Goal: Task Accomplishment & Management: Manage account settings

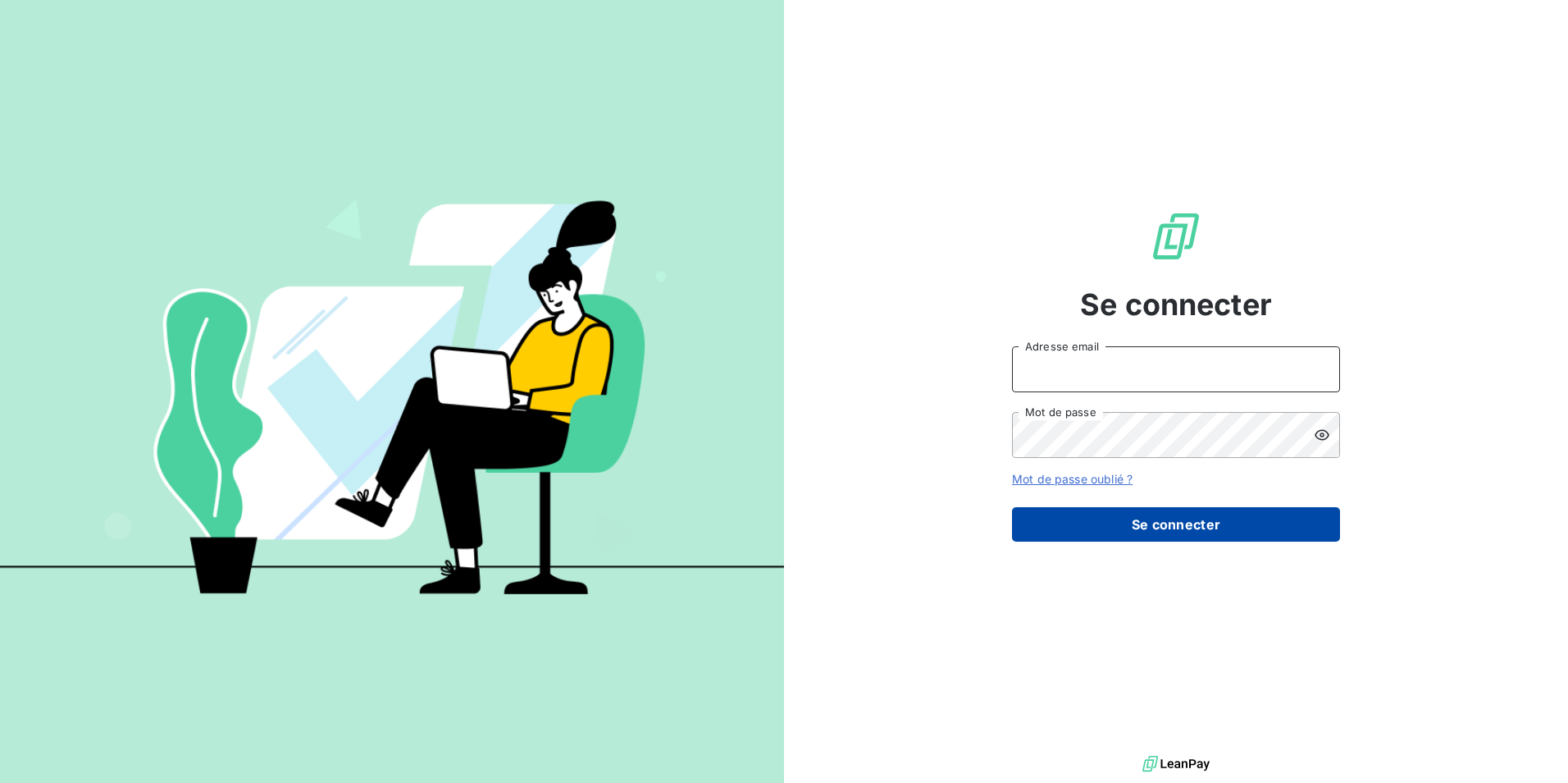
type input "[EMAIL_ADDRESS][DOMAIN_NAME]"
click at [1141, 525] on button "Se connecter" at bounding box center [1176, 524] width 328 height 34
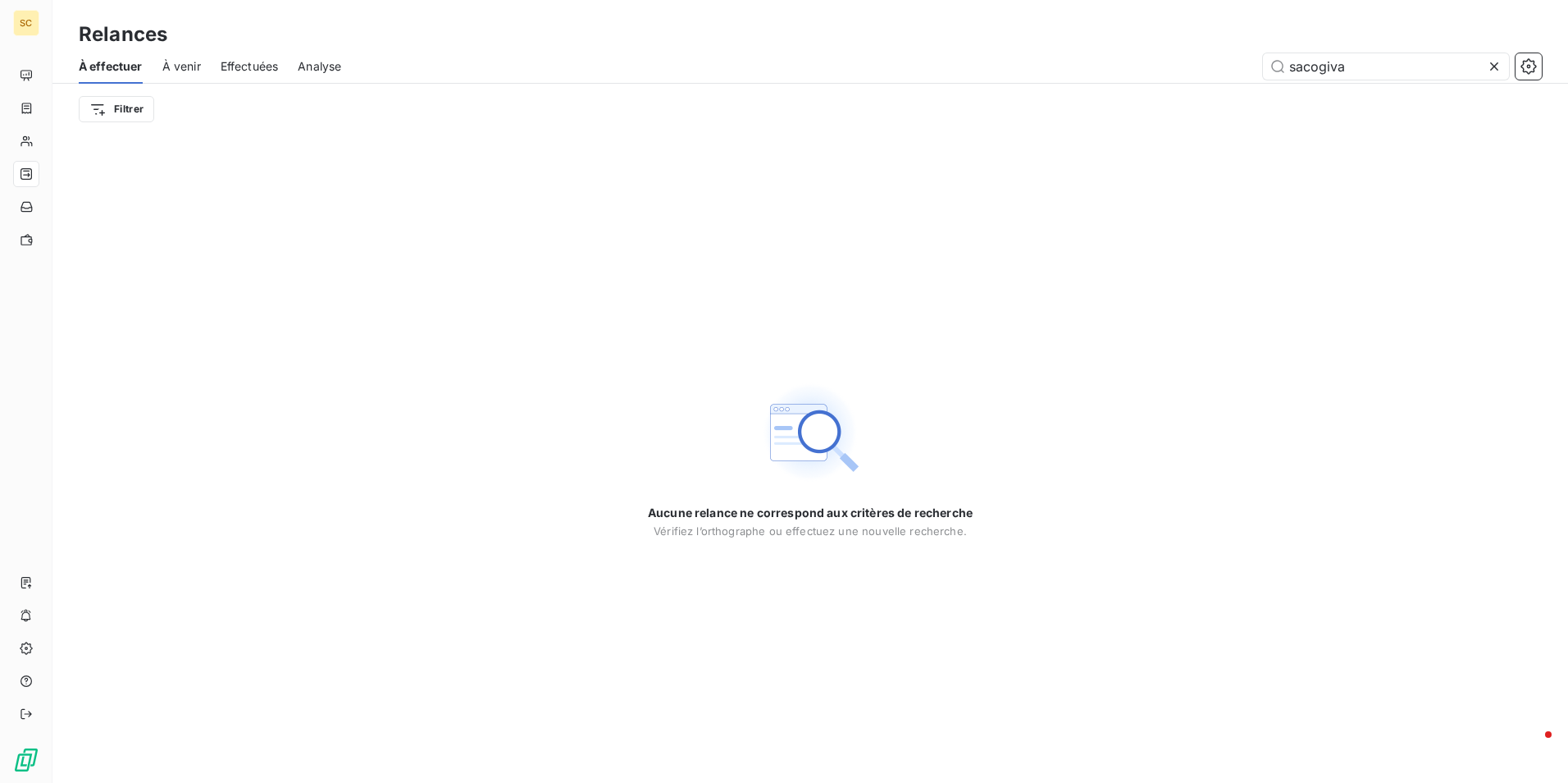
drag, startPoint x: 1359, startPoint y: 69, endPoint x: 1205, endPoint y: 73, distance: 154.1
click at [1205, 73] on div "sacogiva" at bounding box center [951, 66] width 1181 height 26
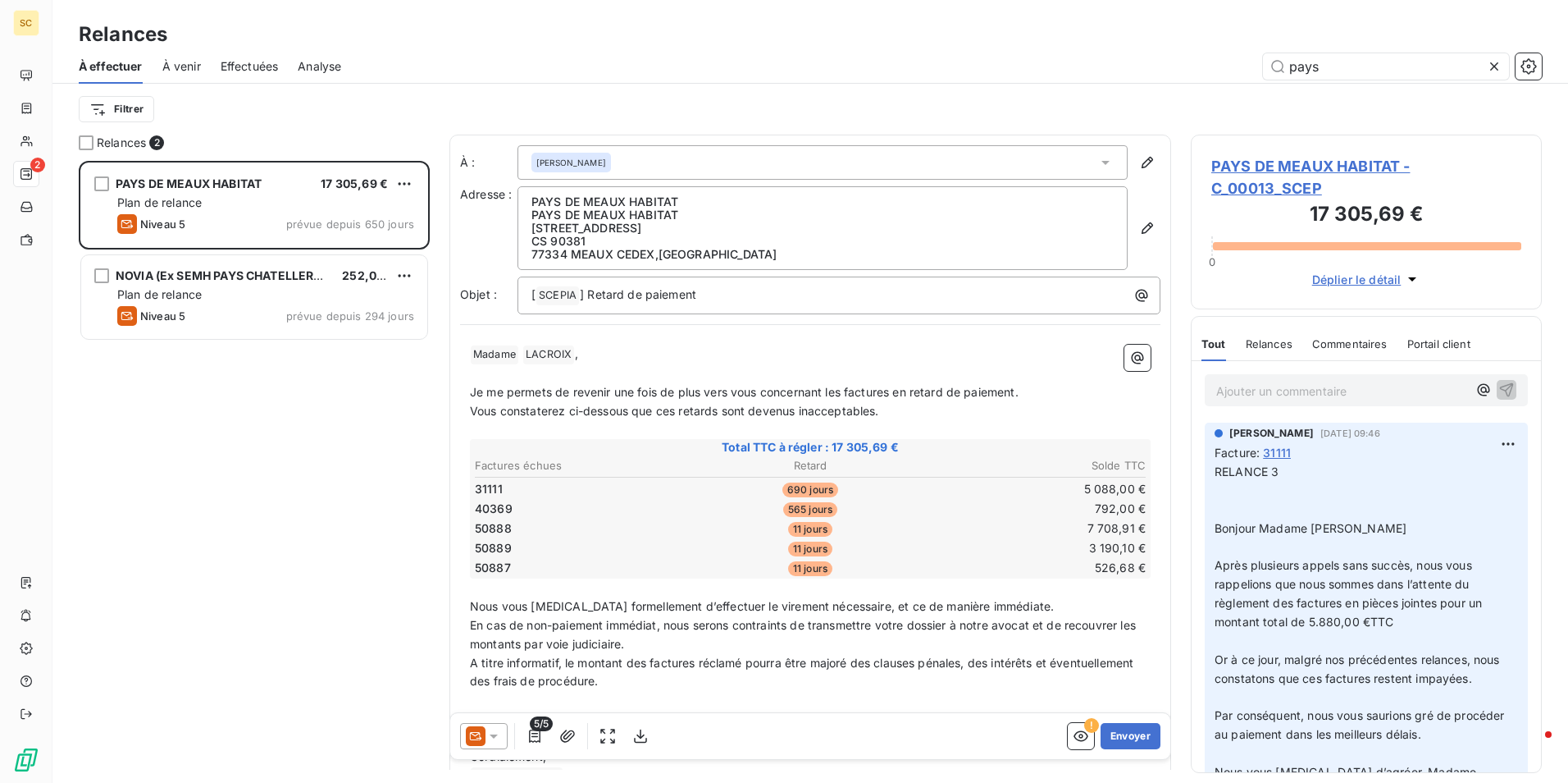
scroll to position [609, 339]
click at [1354, 396] on p "Ajouter un commentaire ﻿" at bounding box center [1342, 390] width 251 height 20
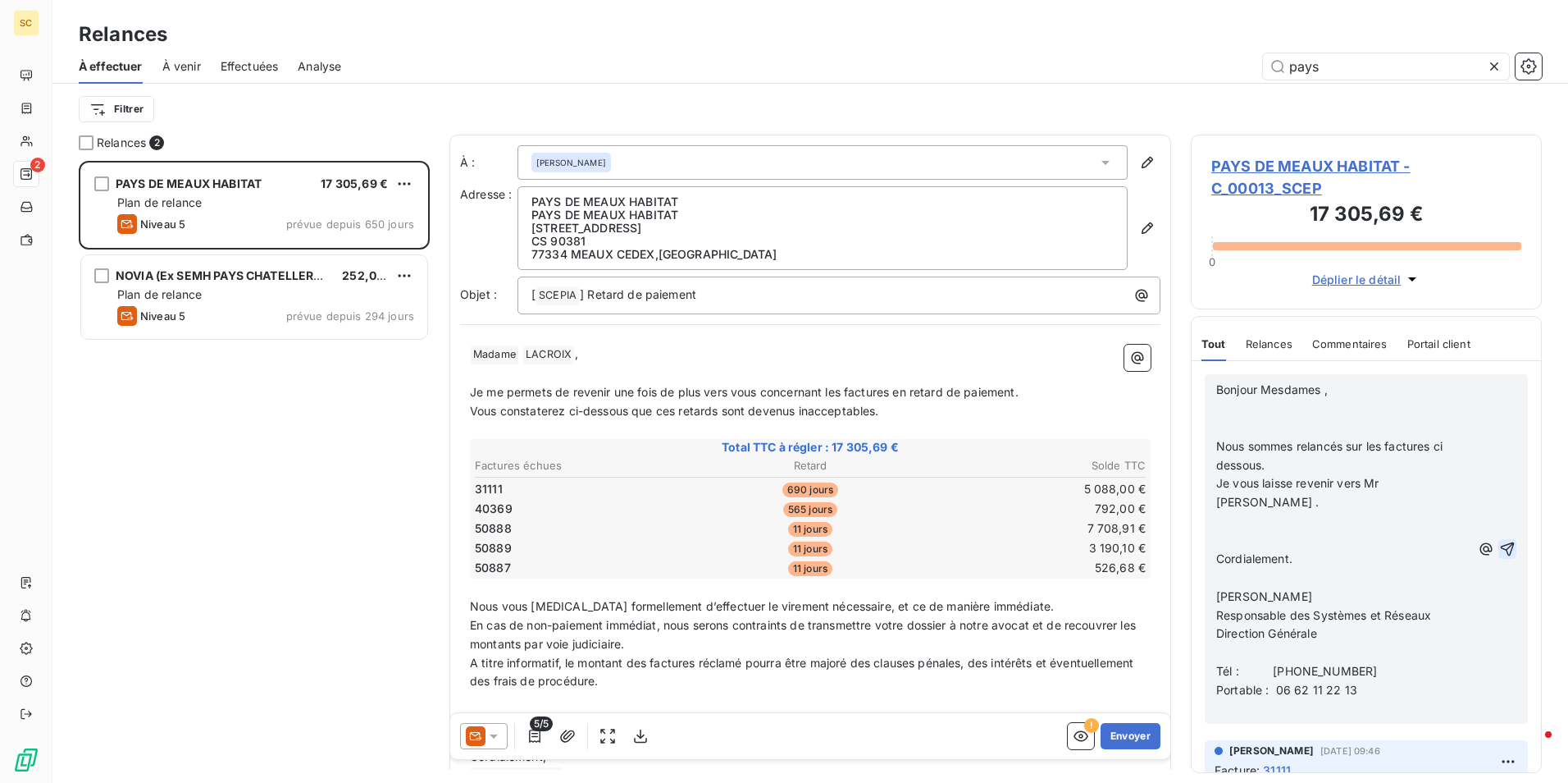
click at [1499, 541] on icon "button" at bounding box center [1507, 549] width 17 height 17
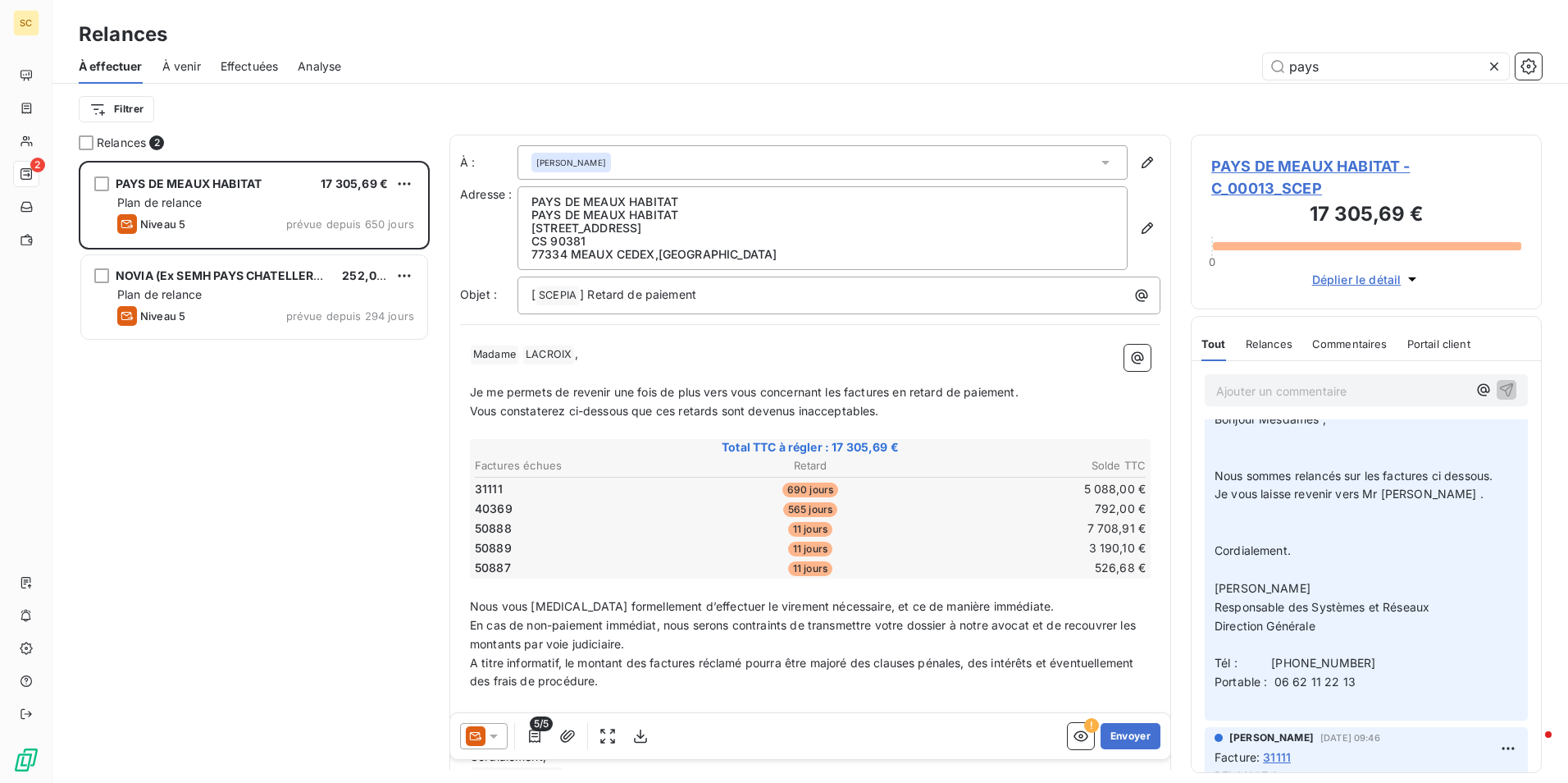
scroll to position [0, 0]
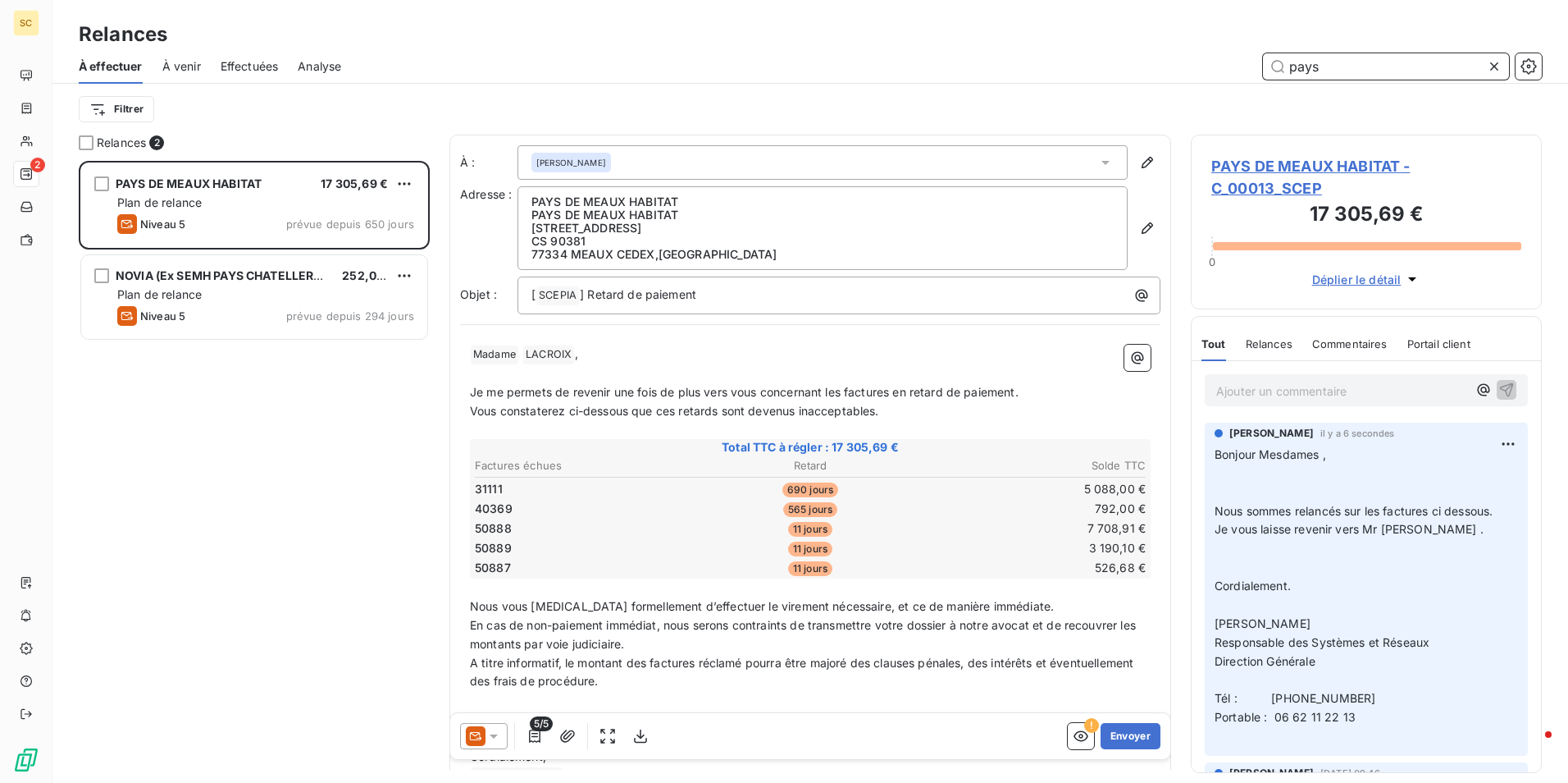
click at [1347, 72] on input "pays" at bounding box center [1386, 66] width 246 height 26
drag, startPoint x: 1396, startPoint y: 64, endPoint x: 1199, endPoint y: 66, distance: 197.0
click at [1199, 66] on div "pays" at bounding box center [951, 66] width 1181 height 26
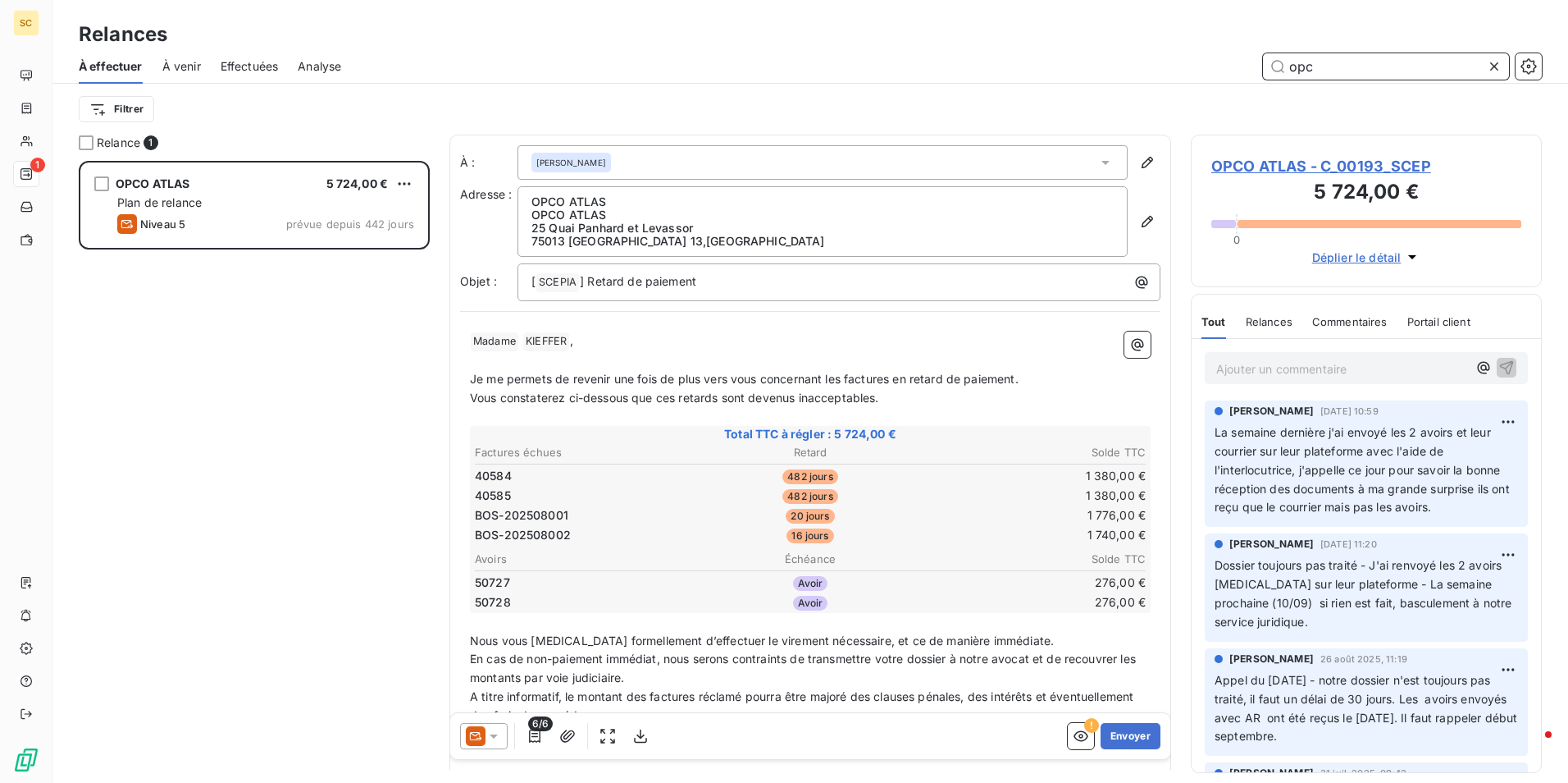
scroll to position [609, 339]
type input "opc"
click at [1253, 376] on p "Ajouter un commentaire ﻿" at bounding box center [1342, 369] width 251 height 20
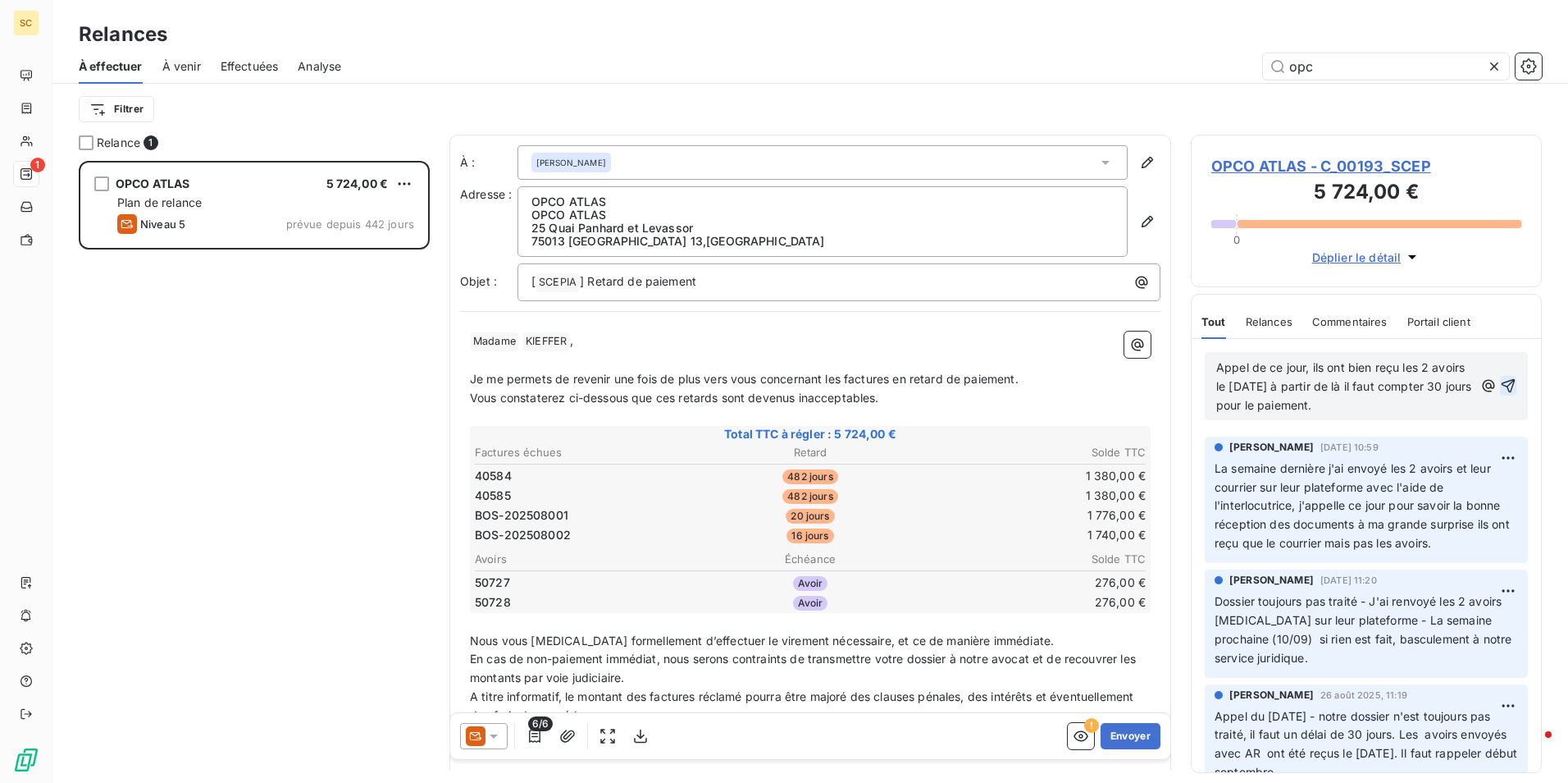
click at [1500, 380] on icon "button" at bounding box center [1508, 385] width 17 height 17
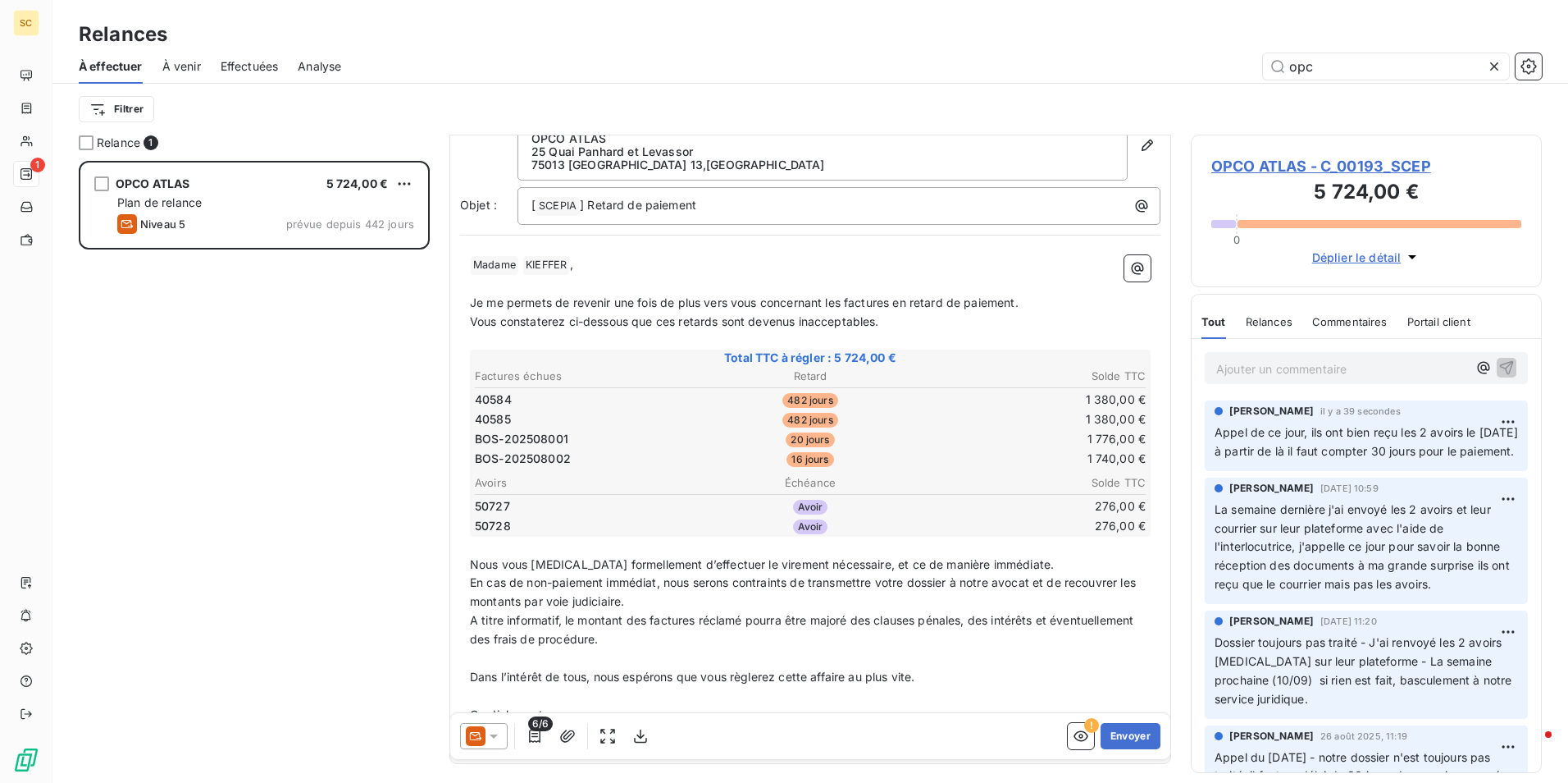
scroll to position [136, 0]
